Goal: Use online tool/utility: Utilize a website feature to perform a specific function

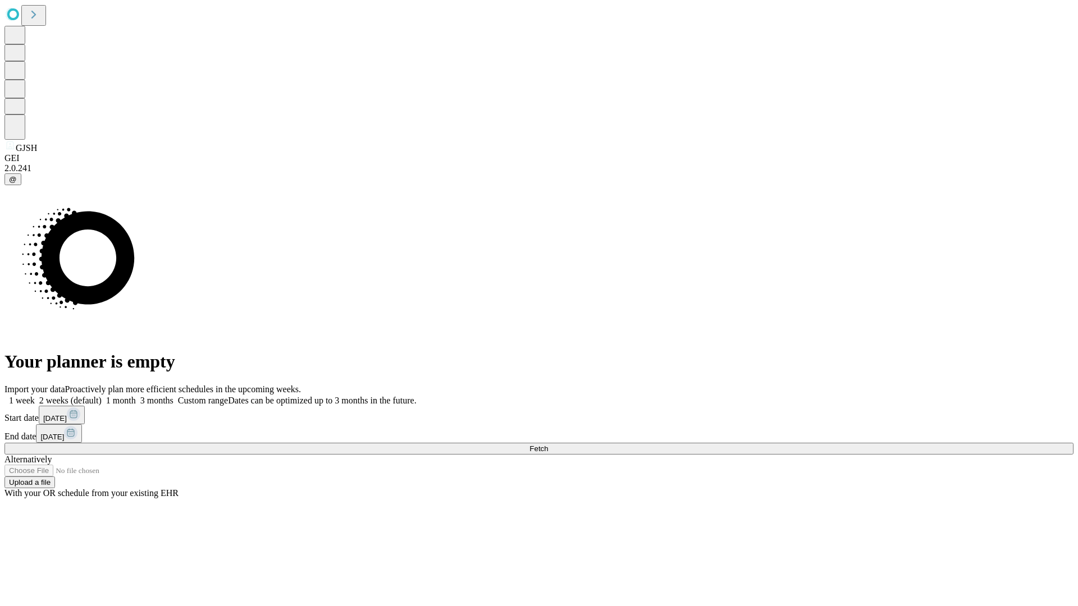
click at [548, 445] on span "Fetch" at bounding box center [539, 449] width 19 height 8
